Goal: Find specific page/section: Find specific page/section

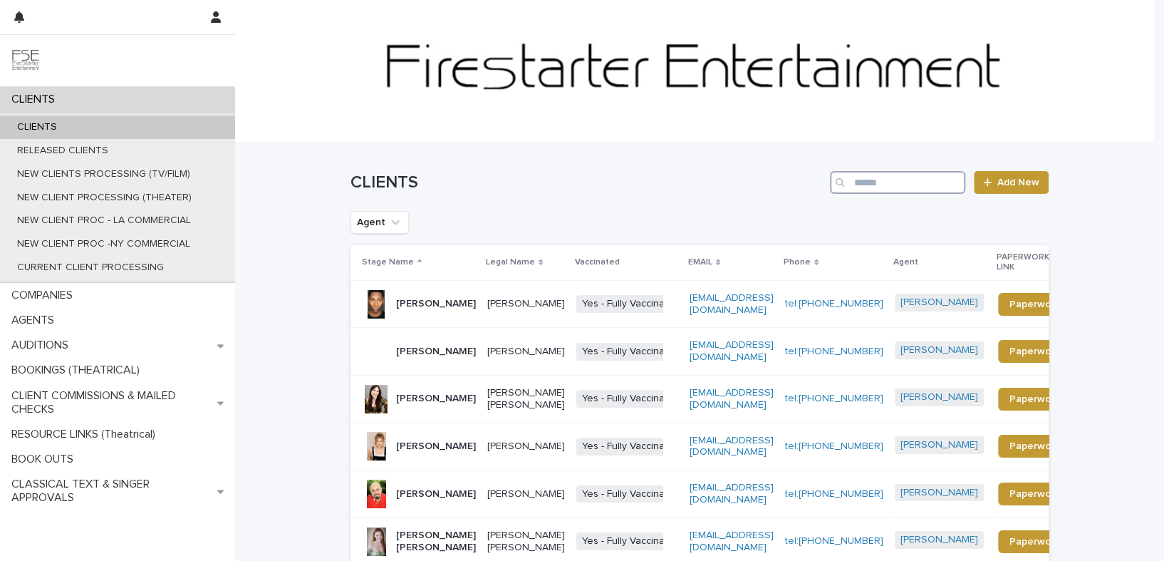
click at [917, 187] on input "Search" at bounding box center [897, 182] width 135 height 23
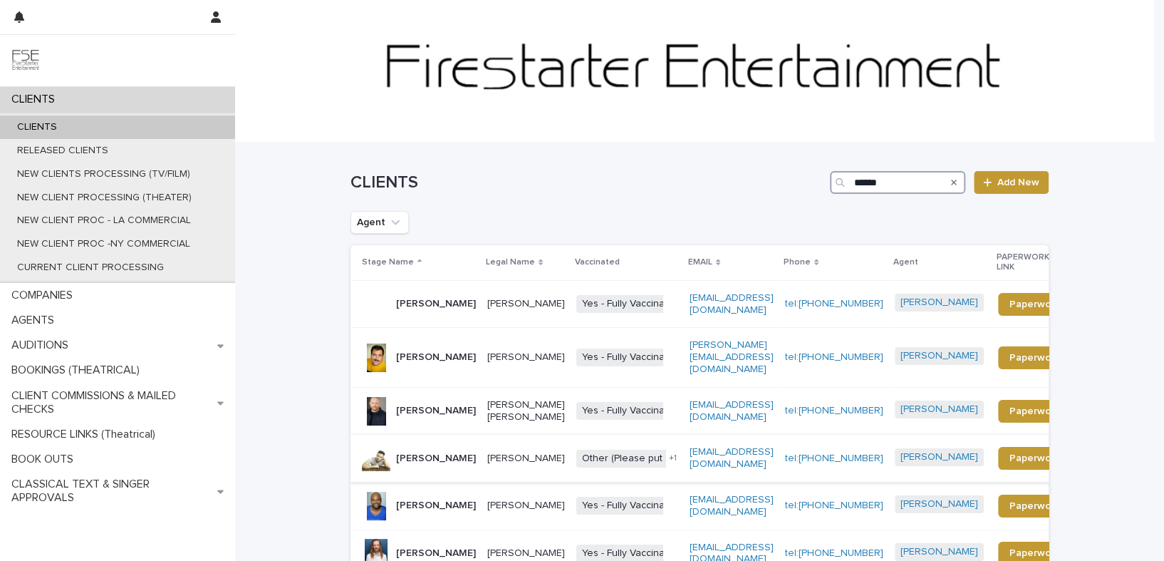
type input "*****"
click at [403, 452] on p "[PERSON_NAME]" at bounding box center [436, 458] width 80 height 12
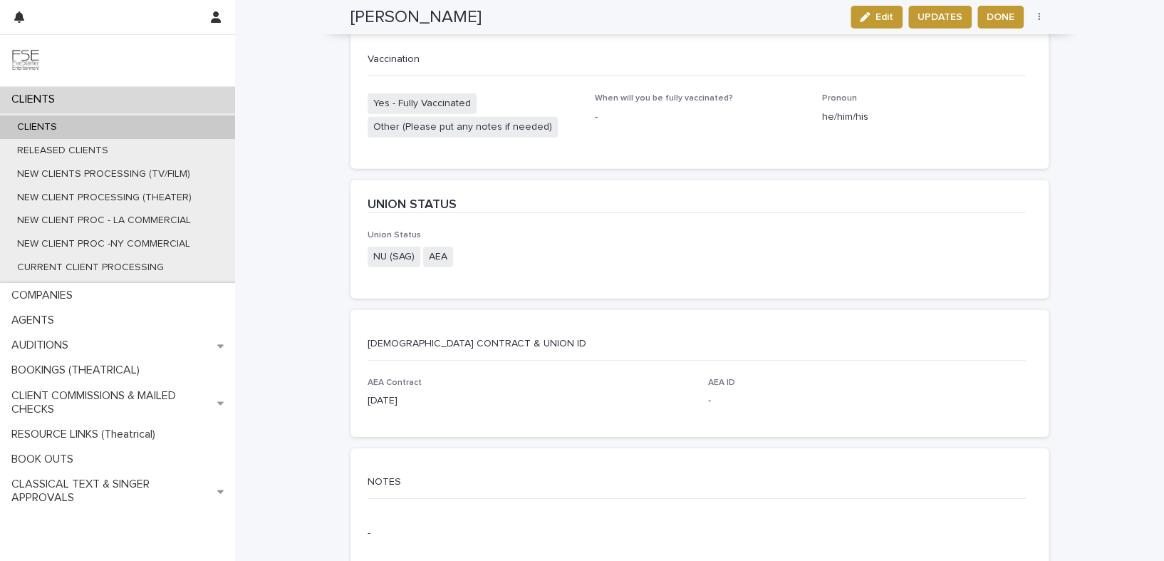
scroll to position [2447, 0]
